Goal: Ask a question

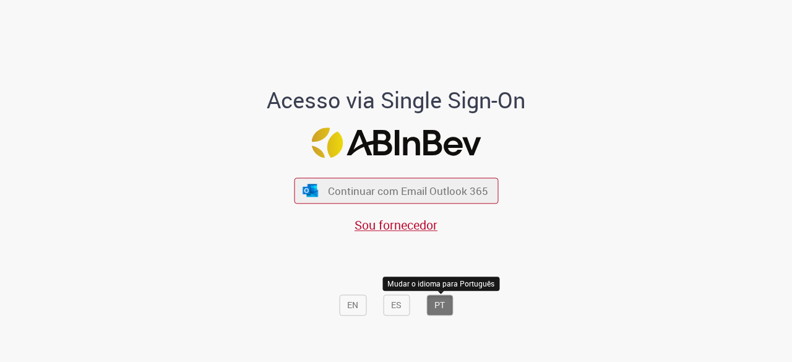
click at [436, 312] on button "PT" at bounding box center [439, 305] width 27 height 21
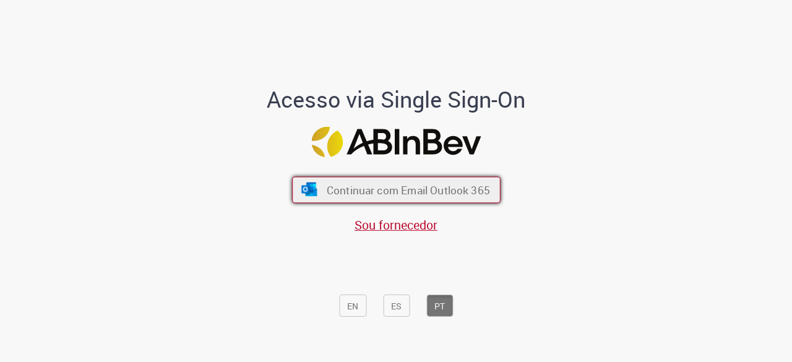
click at [424, 197] on font "Continuar com Email Outlook 365" at bounding box center [407, 190] width 163 height 14
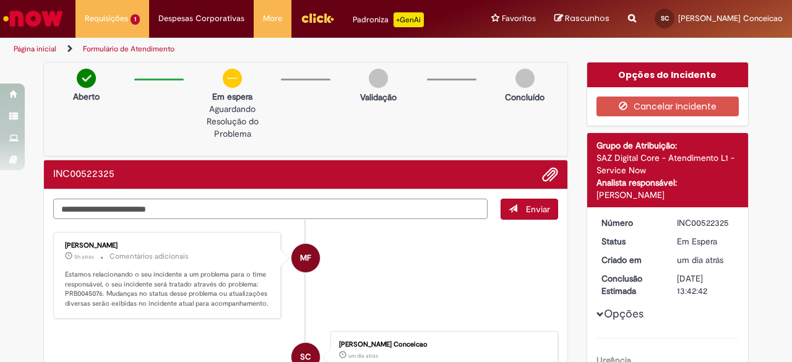
click at [369, 207] on textarea "Digite sua mensagem aqui..." at bounding box center [270, 209] width 434 height 20
type textarea "**"
click at [526, 207] on span "Enviar" at bounding box center [538, 209] width 24 height 11
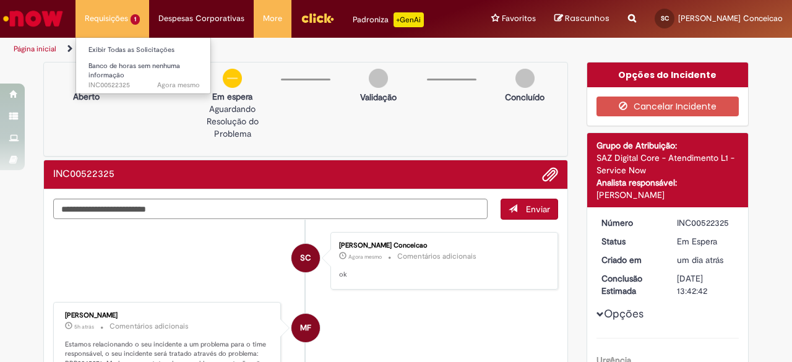
click at [98, 19] on li "Requisições 1 Exibir Todas as Solicitações Banco de horas sem nenhuma informaçã…" at bounding box center [112, 18] width 74 height 37
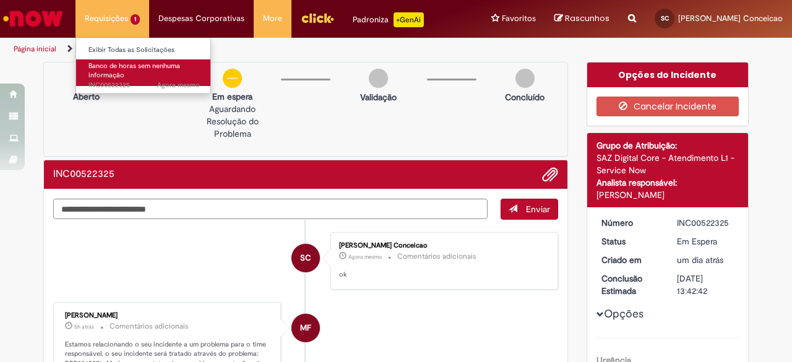
click at [120, 70] on span "Banco de horas sem nenhuma informação" at bounding box center [134, 70] width 92 height 19
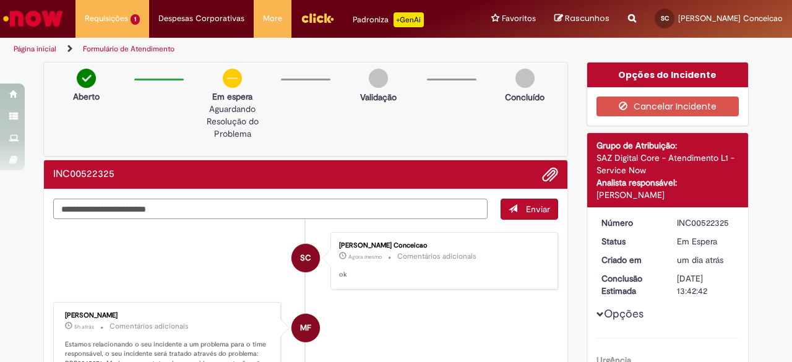
click at [291, 204] on textarea "Digite sua mensagem aqui..." at bounding box center [270, 209] width 434 height 20
